Goal: Complete application form

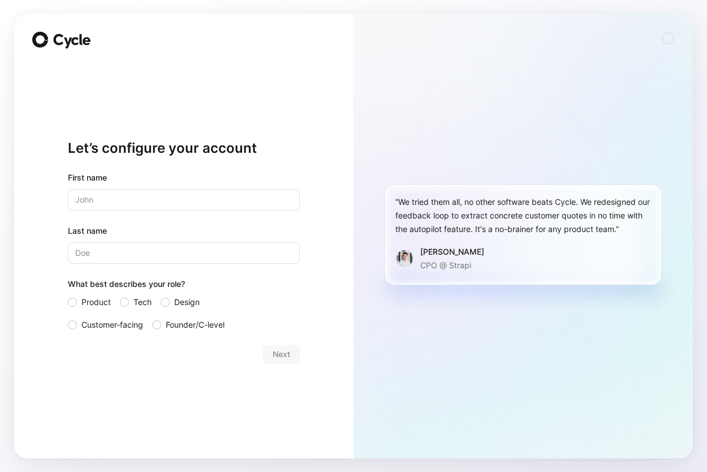
click at [226, 188] on div "First name" at bounding box center [184, 191] width 232 height 40
click at [226, 190] on input "text" at bounding box center [184, 200] width 232 height 22
click at [226, 200] on input "text" at bounding box center [184, 200] width 232 height 22
type input "[PERSON_NAME]"
type input "Teng"
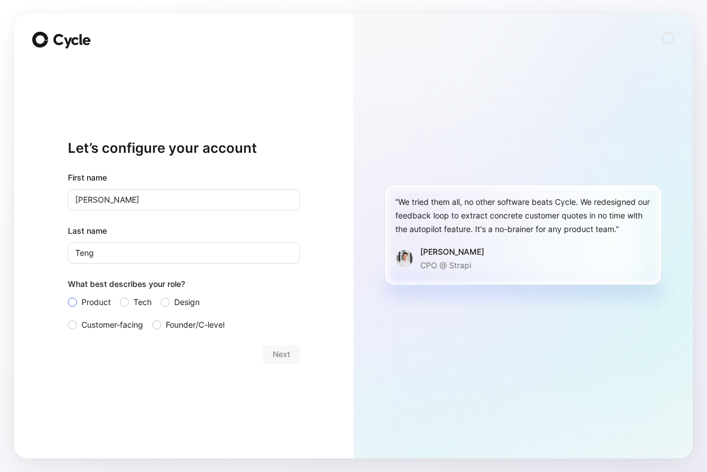
click at [87, 305] on span "Product" at bounding box center [95, 302] width 29 height 14
click at [68, 295] on input "Product" at bounding box center [68, 295] width 0 height 0
click at [283, 355] on span "Next" at bounding box center [282, 354] width 18 height 14
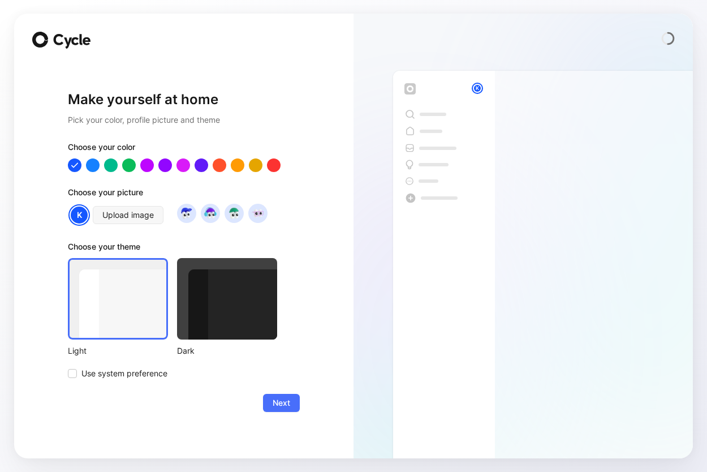
click at [256, 316] on div at bounding box center [227, 298] width 100 height 81
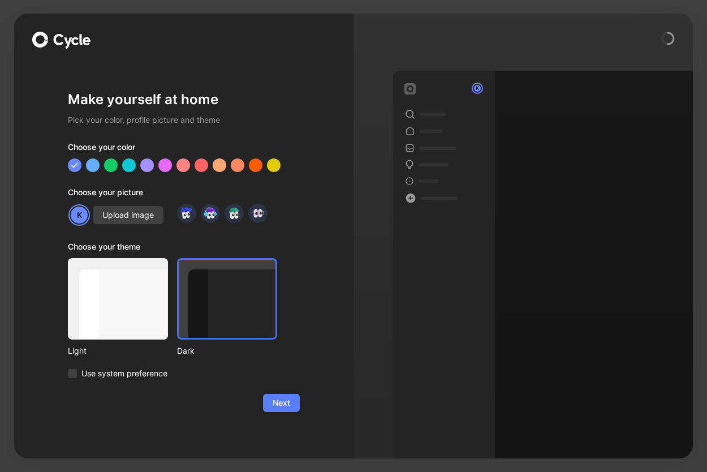
click at [289, 398] on span "Next" at bounding box center [282, 403] width 18 height 14
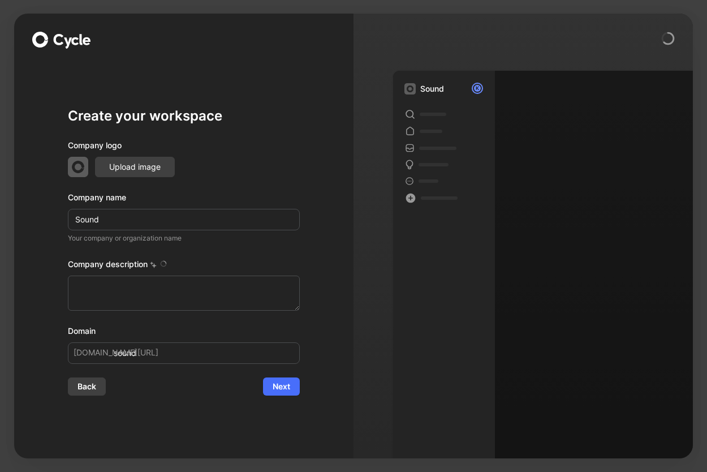
type textarea "Sound.xyz is a web3-native music platform based in San Francisco, California, f…"
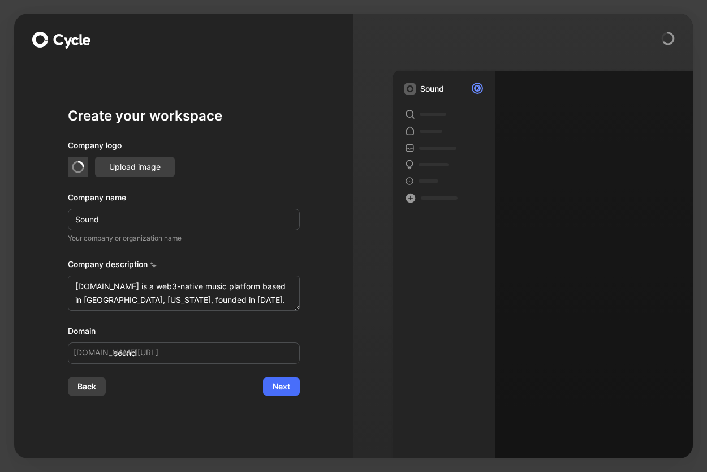
type input "V"
type input "v"
type input "Va"
type input "va"
type input "Vau"
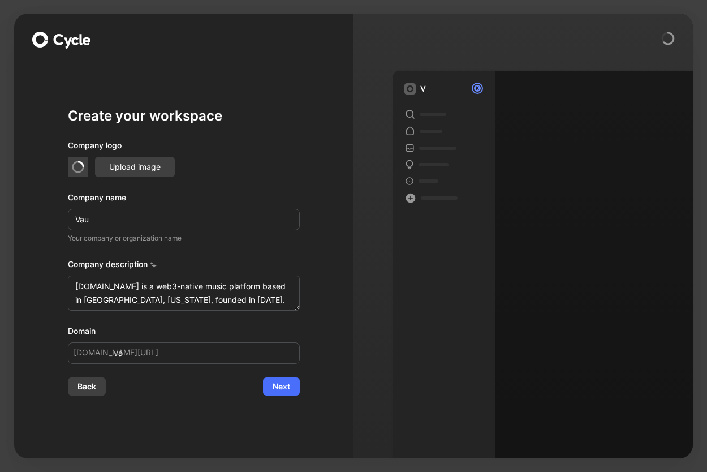
type input "vau"
type input "Vaul"
type input "vaul"
type input "Vault"
type input "vault"
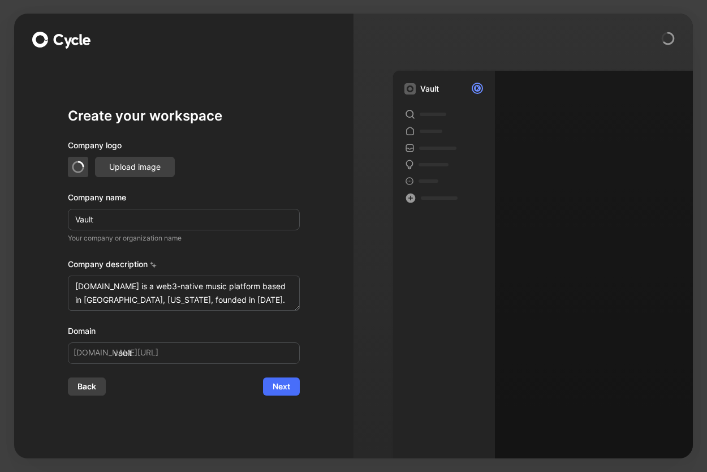
type input "Vault"
click at [247, 290] on textarea "Sound.xyz is a web3-native music platform based in San Francisco, California, f…" at bounding box center [184, 293] width 232 height 35
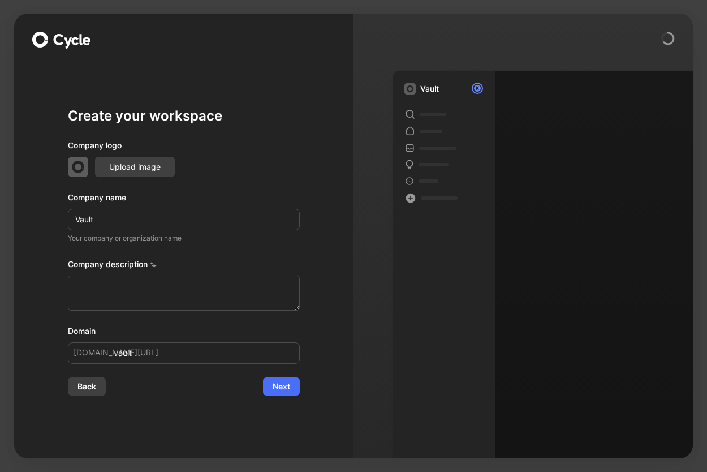
click at [290, 336] on div "Domain" at bounding box center [184, 331] width 232 height 14
click at [290, 386] on button "Next" at bounding box center [281, 386] width 37 height 18
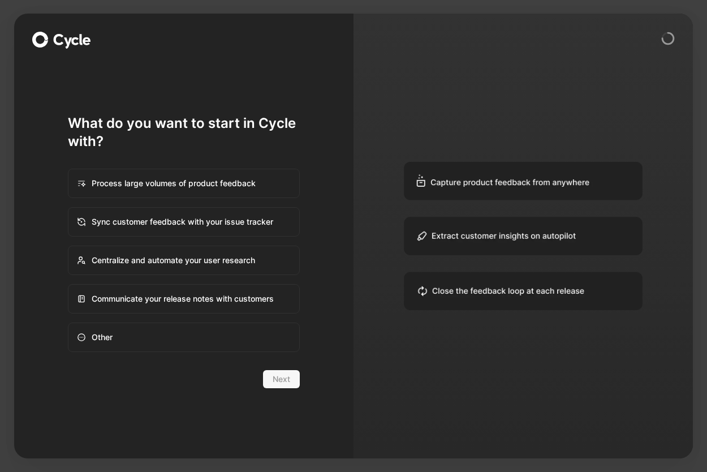
click at [244, 185] on div "Process large volumes of product feedback" at bounding box center [184, 183] width 230 height 27
click at [69, 170] on input "Process large volumes of product feedback" at bounding box center [68, 169] width 1 height 1
radio input "true"
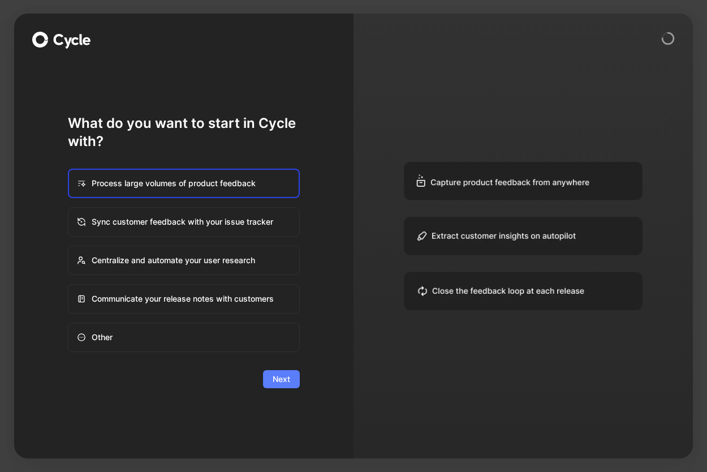
click at [285, 379] on span "Next" at bounding box center [282, 379] width 18 height 14
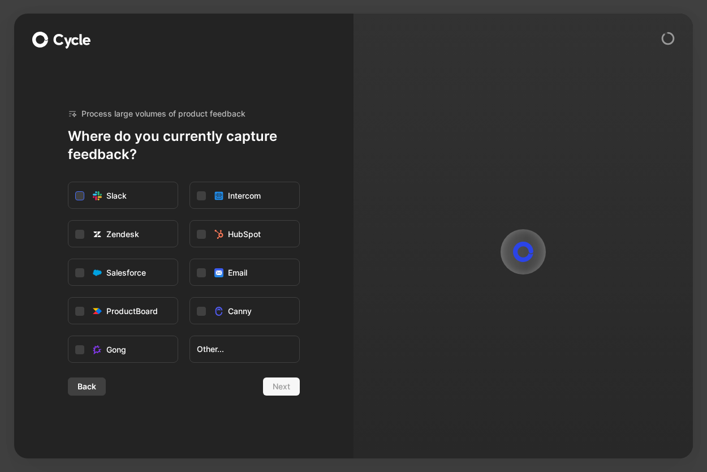
click at [83, 198] on icon at bounding box center [79, 195] width 7 height 7
click at [68, 182] on input "Slack" at bounding box center [68, 182] width 0 height 0
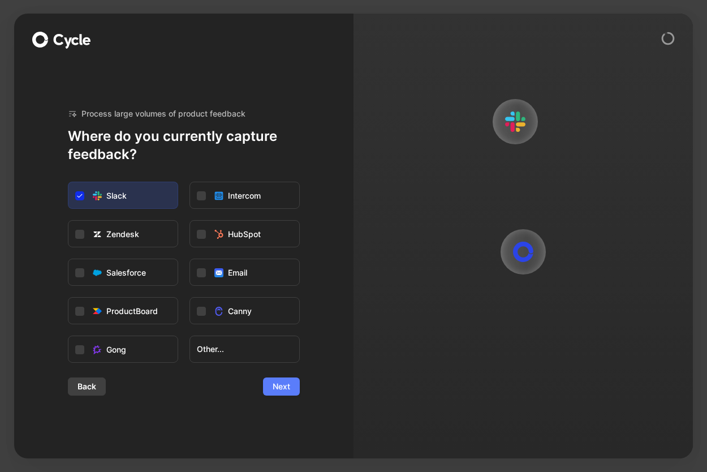
click at [291, 386] on button "Next" at bounding box center [281, 386] width 37 height 18
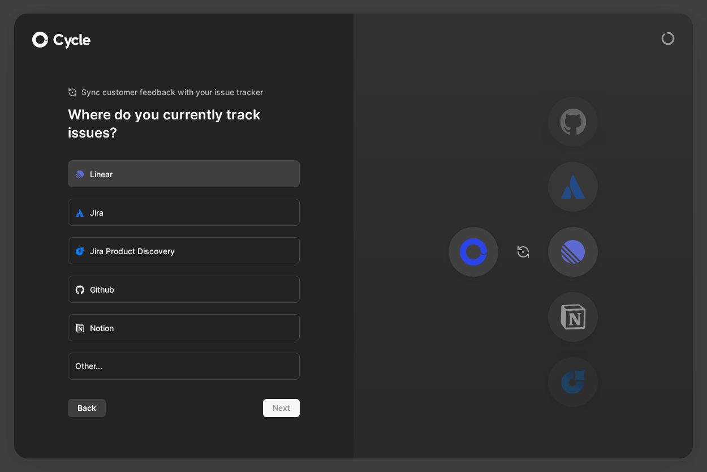
click at [250, 175] on label "Linear" at bounding box center [183, 174] width 231 height 27
click at [68, 161] on input "Linear" at bounding box center [68, 161] width 0 height 0
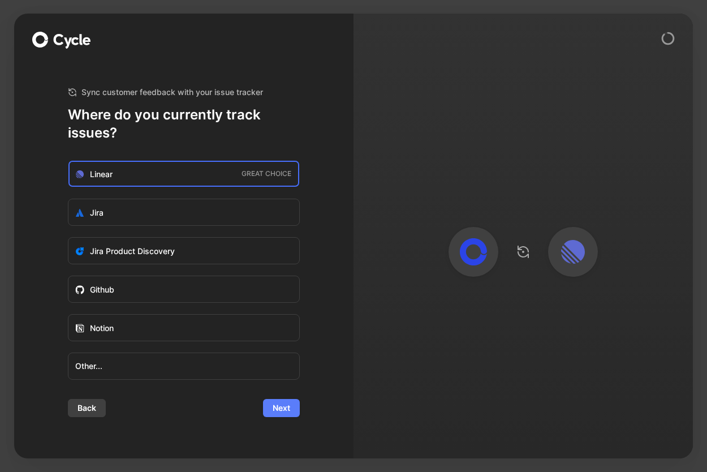
click at [281, 408] on span "Next" at bounding box center [282, 408] width 18 height 14
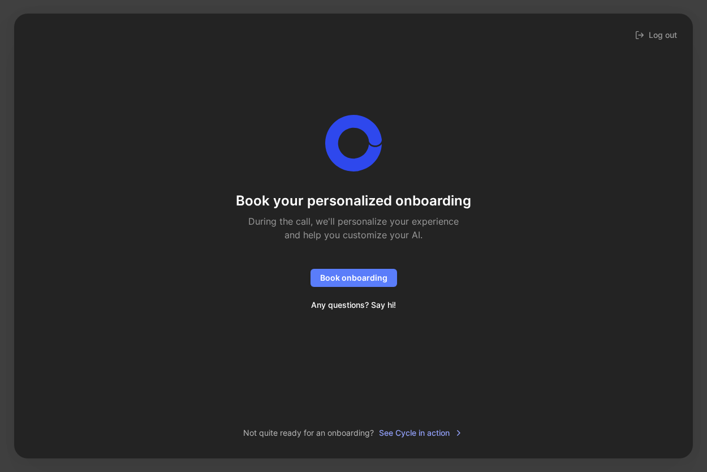
click at [363, 274] on span "Book onboarding" at bounding box center [353, 278] width 67 height 14
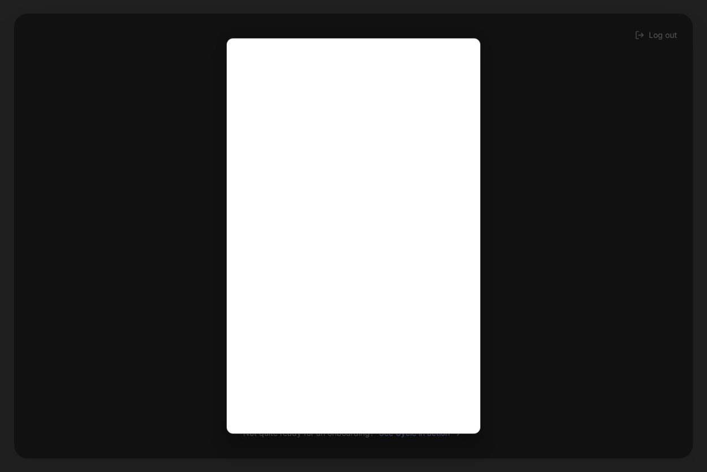
click at [513, 31] on div at bounding box center [353, 236] width 707 height 472
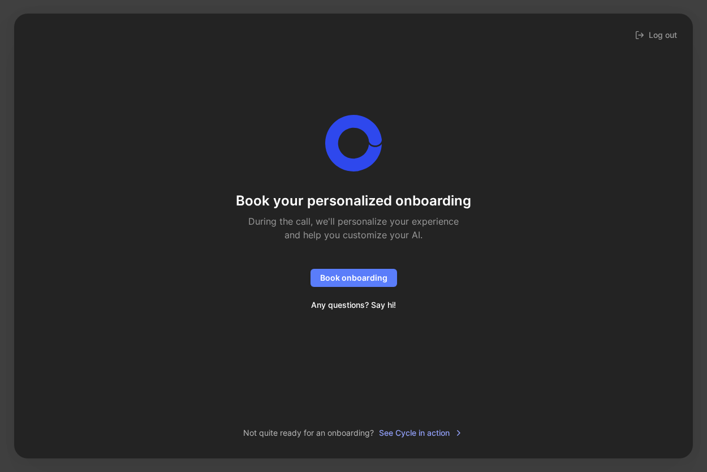
click at [380, 279] on span "Book onboarding" at bounding box center [353, 278] width 67 height 14
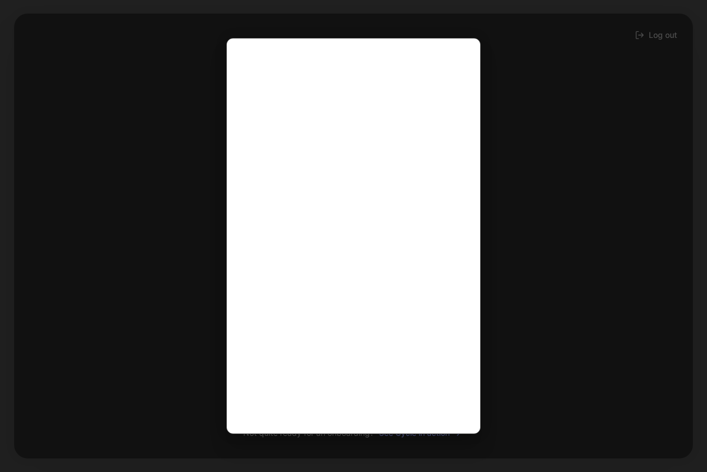
scroll to position [2, 0]
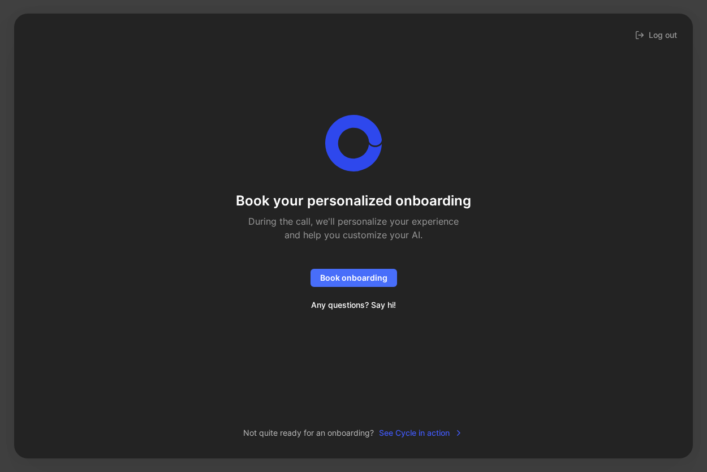
click at [408, 433] on span "See Cycle in action" at bounding box center [421, 433] width 84 height 14
click at [402, 432] on span "See Cycle in action" at bounding box center [421, 433] width 84 height 14
click at [668, 433] on img at bounding box center [665, 431] width 27 height 27
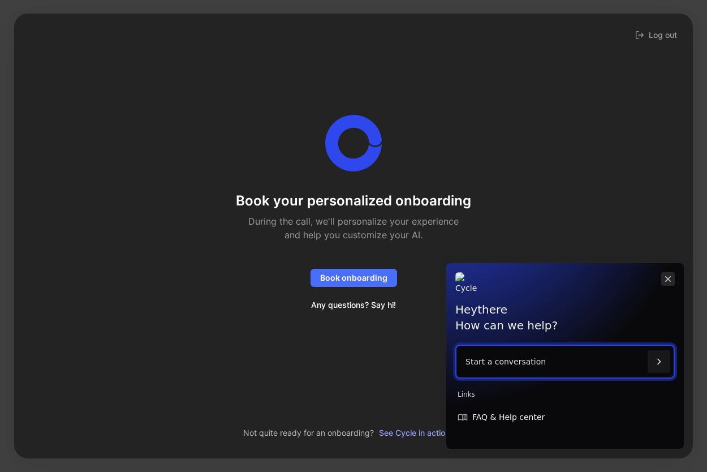
click at [674, 279] on button "Close" at bounding box center [668, 279] width 14 height 14
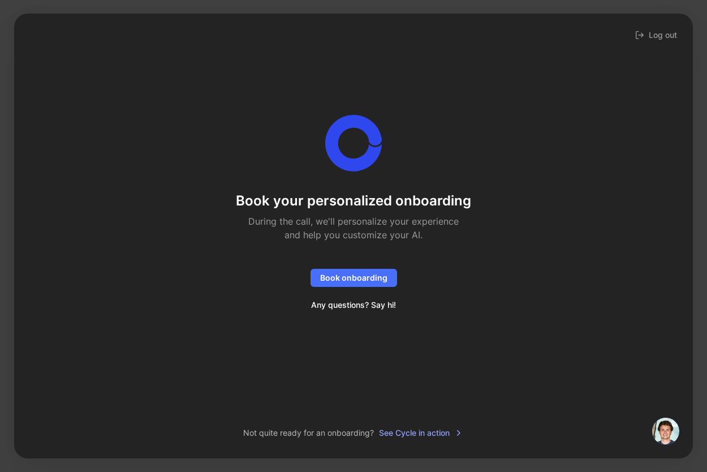
click at [662, 429] on img at bounding box center [665, 431] width 27 height 27
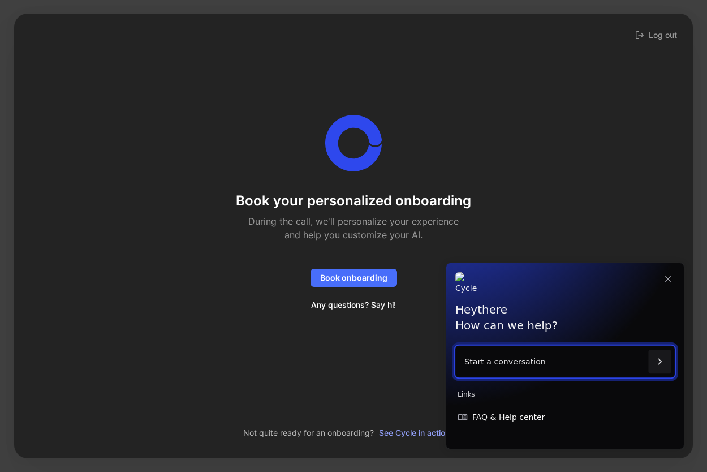
click at [530, 368] on p "Start a conversation" at bounding box center [554, 362] width 179 height 32
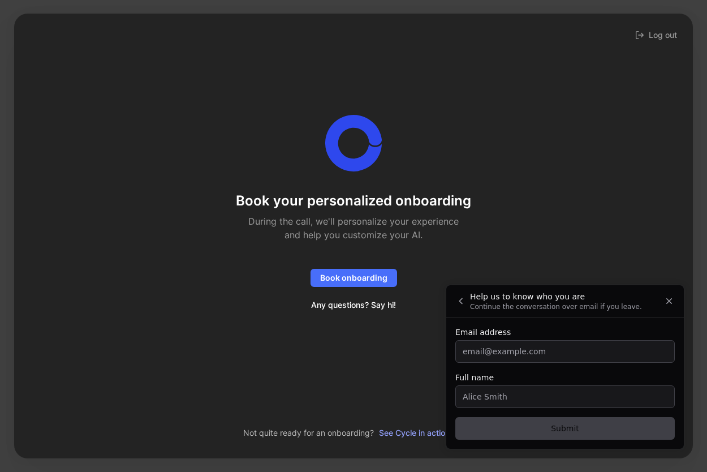
click at [522, 358] on input "Email address" at bounding box center [565, 351] width 220 height 23
type input "[PERSON_NAME][EMAIL_ADDRESS][DOMAIN_NAME]"
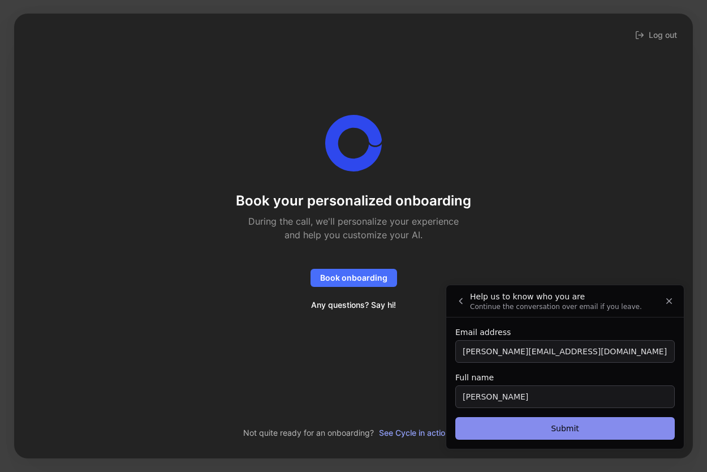
type input "[PERSON_NAME]"
click at [518, 428] on button "Submit" at bounding box center [565, 428] width 220 height 23
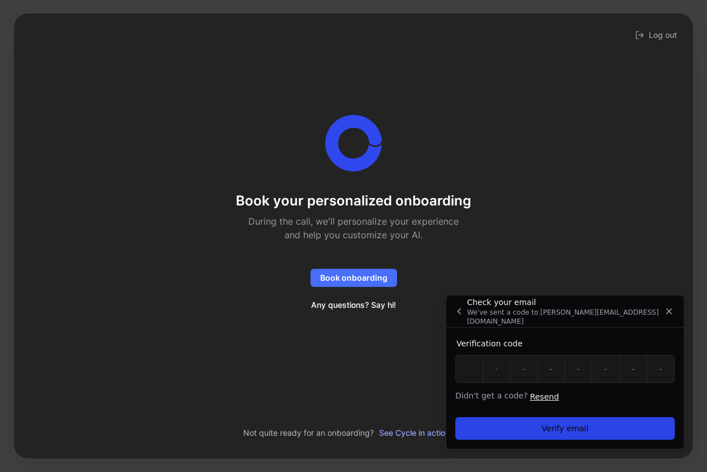
paste input "2"
type input "2"
type input "8"
type input "S"
type input "9"
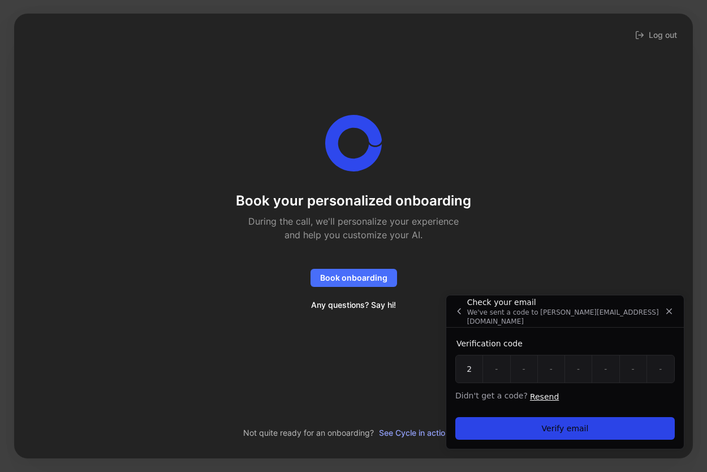
type input "H"
type input "8"
type input "E"
type input "H"
